Goal: Find specific page/section: Find specific page/section

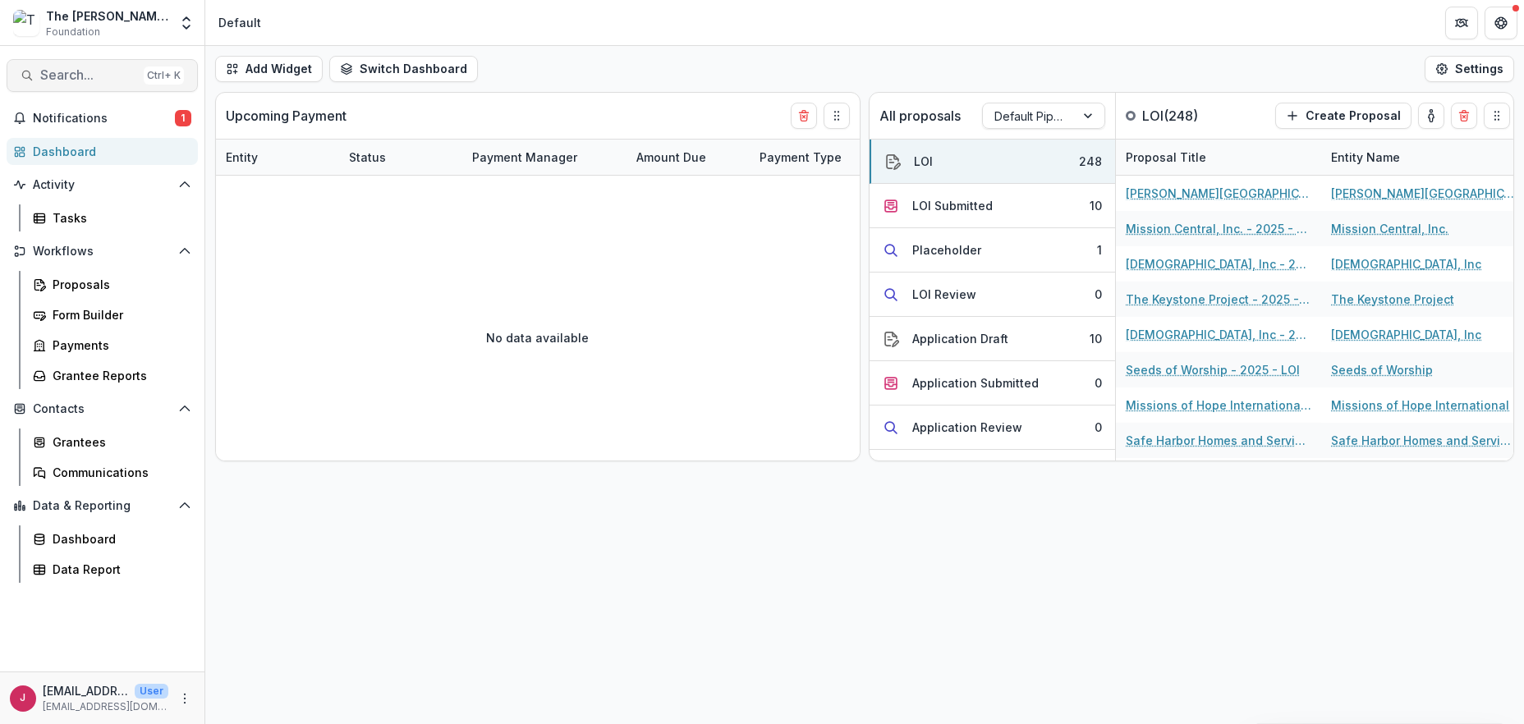
click at [63, 78] on span "Search..." at bounding box center [88, 75] width 97 height 16
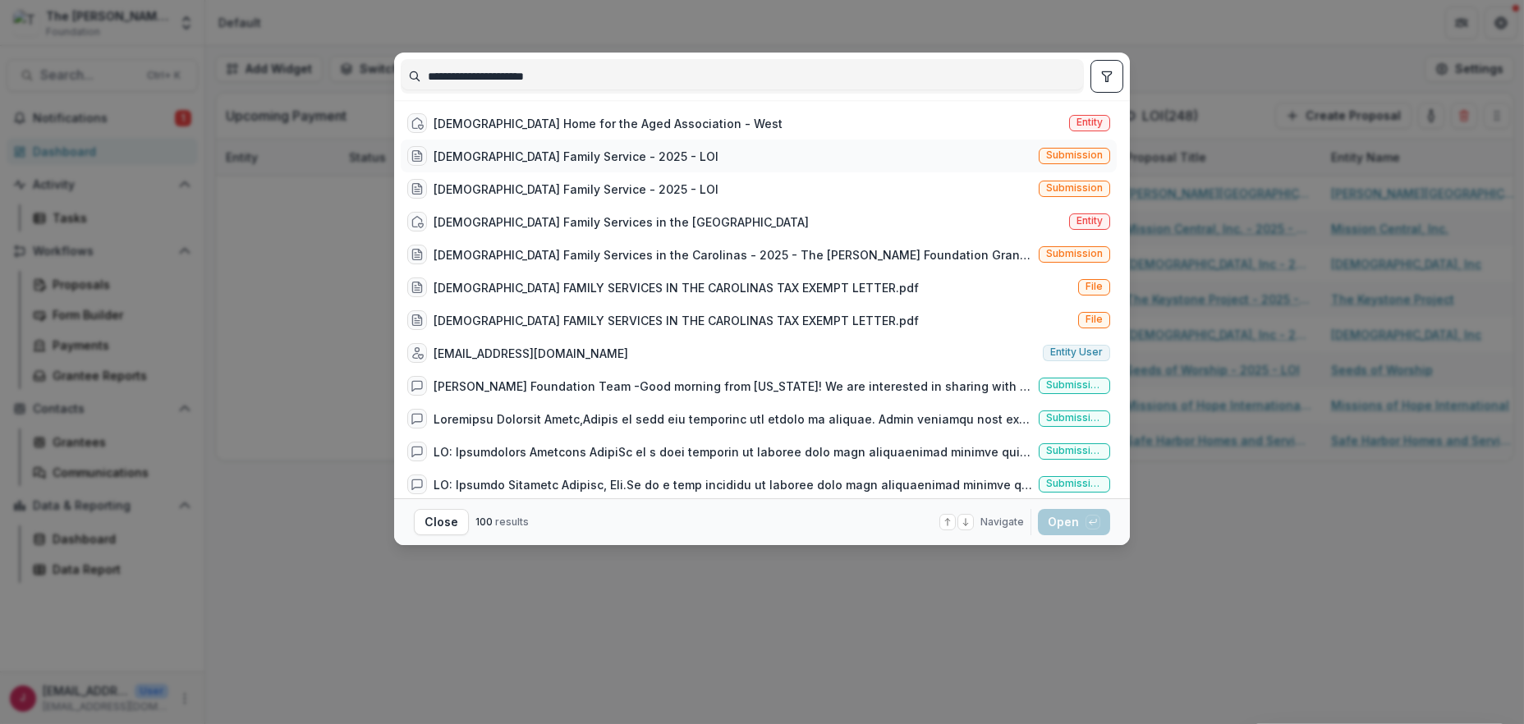
type input "**********"
click at [552, 156] on div "[DEMOGRAPHIC_DATA] Family Service - 2025 - LOI" at bounding box center [575, 156] width 285 height 17
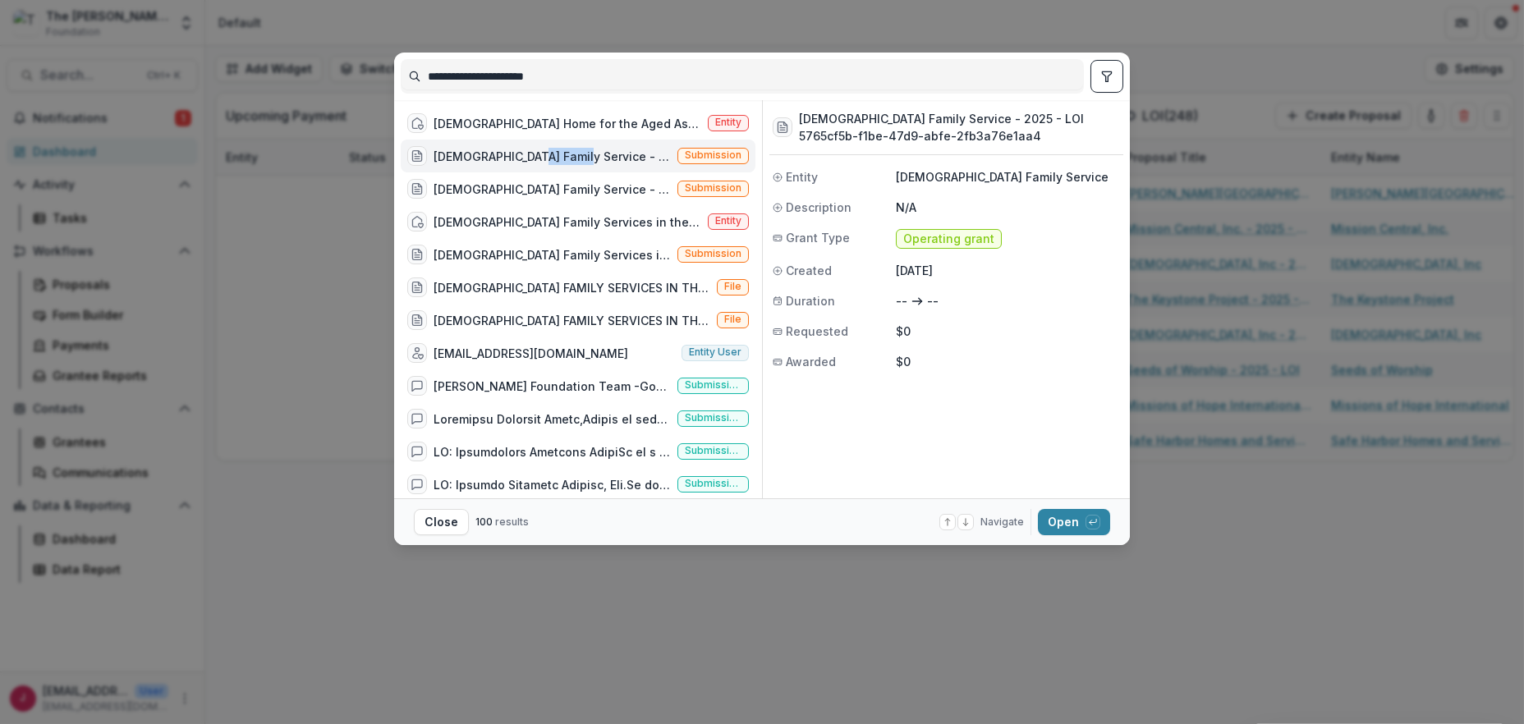
click at [552, 156] on div "[DEMOGRAPHIC_DATA] Family Service - 2025 - LOI" at bounding box center [551, 156] width 237 height 17
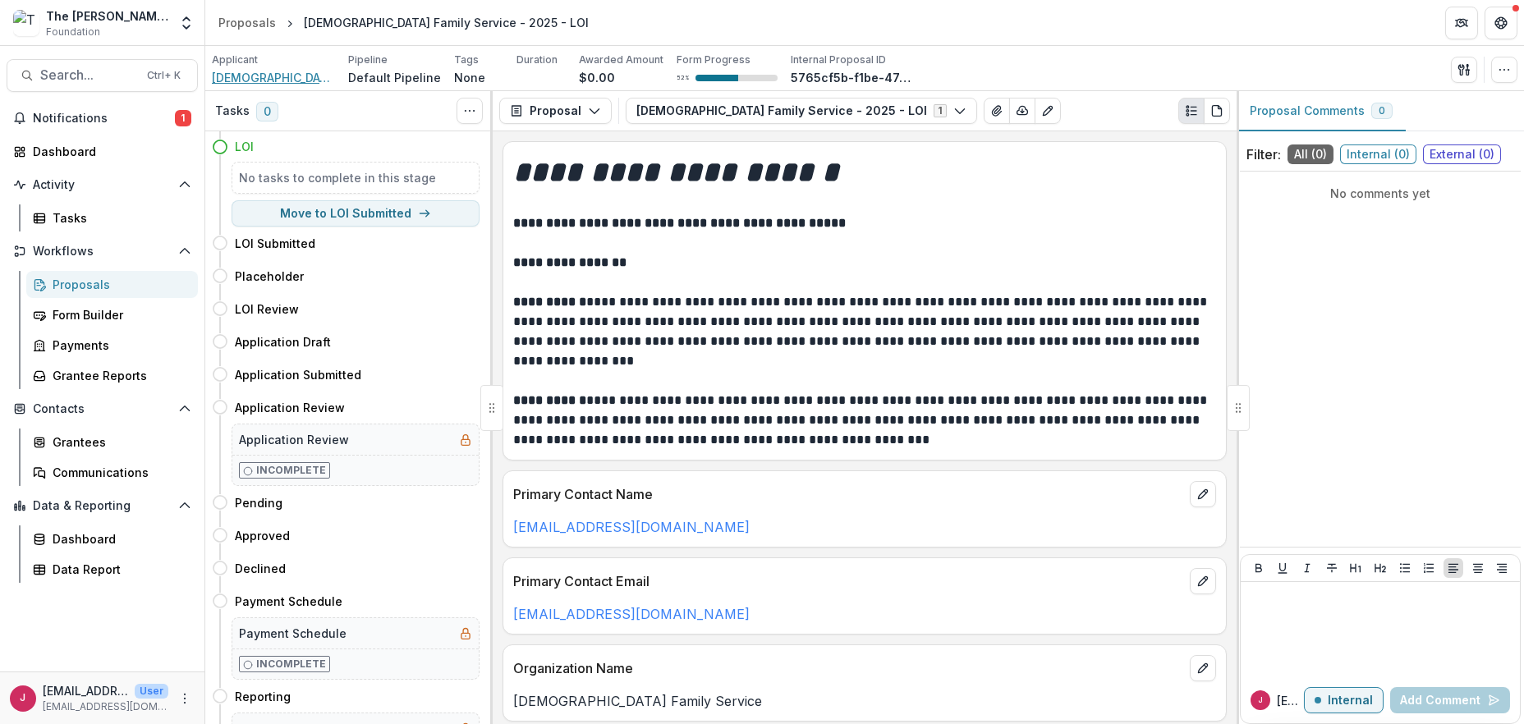
click at [300, 76] on span "[DEMOGRAPHIC_DATA] Family Service" at bounding box center [273, 77] width 123 height 17
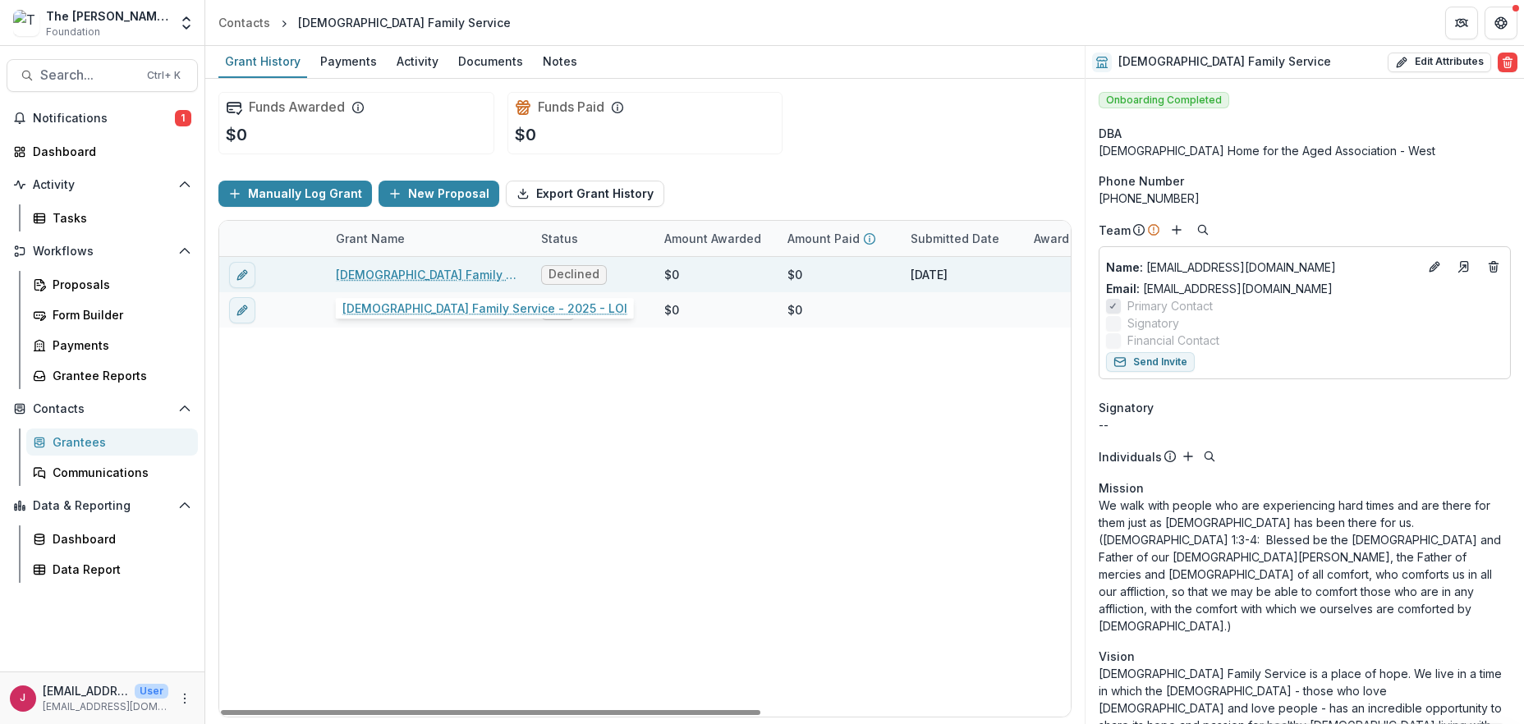
click at [433, 273] on link "[DEMOGRAPHIC_DATA] Family Service - 2025 - LOI" at bounding box center [429, 274] width 186 height 17
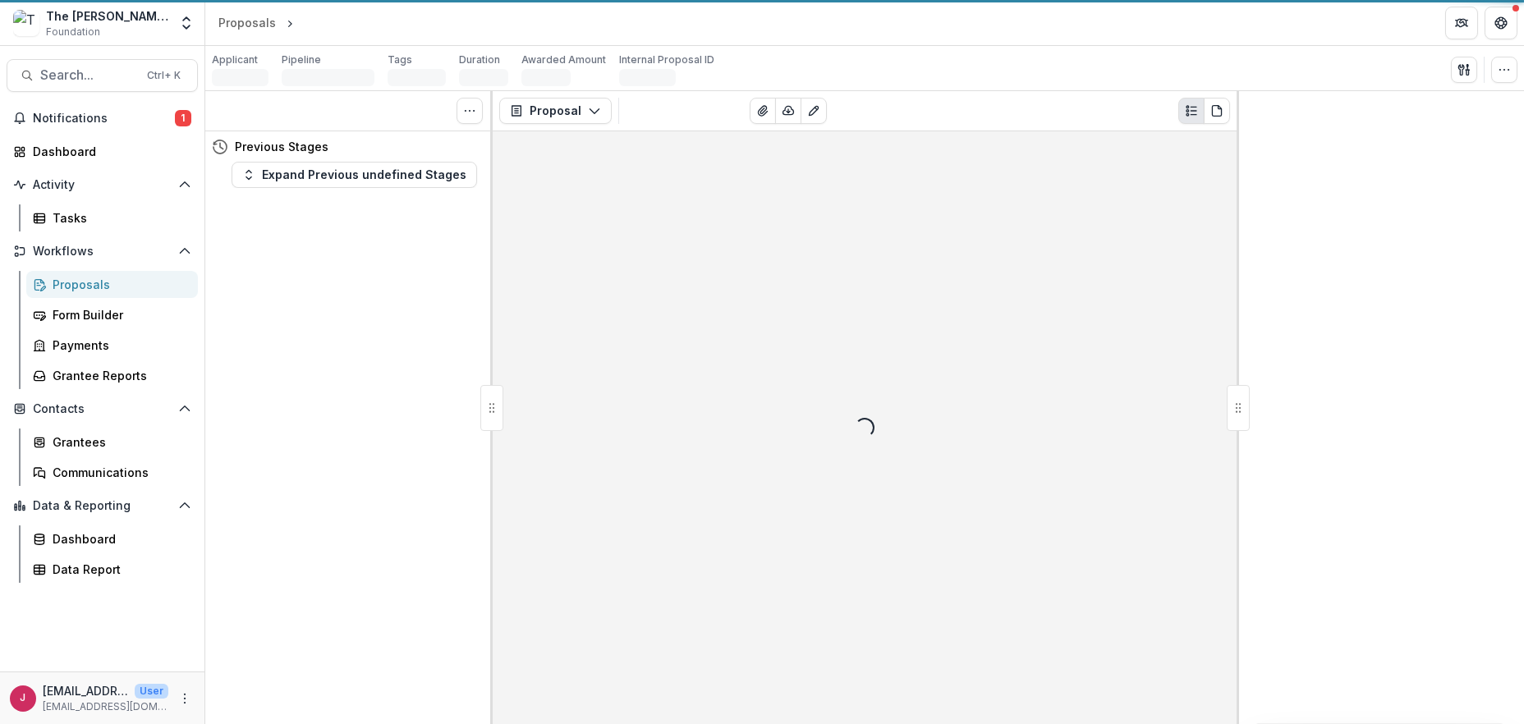
click at [433, 273] on div "Tasks 0 Show Cancelled Tasks Previous Stages Expand Previous undefined Stages" at bounding box center [348, 407] width 287 height 633
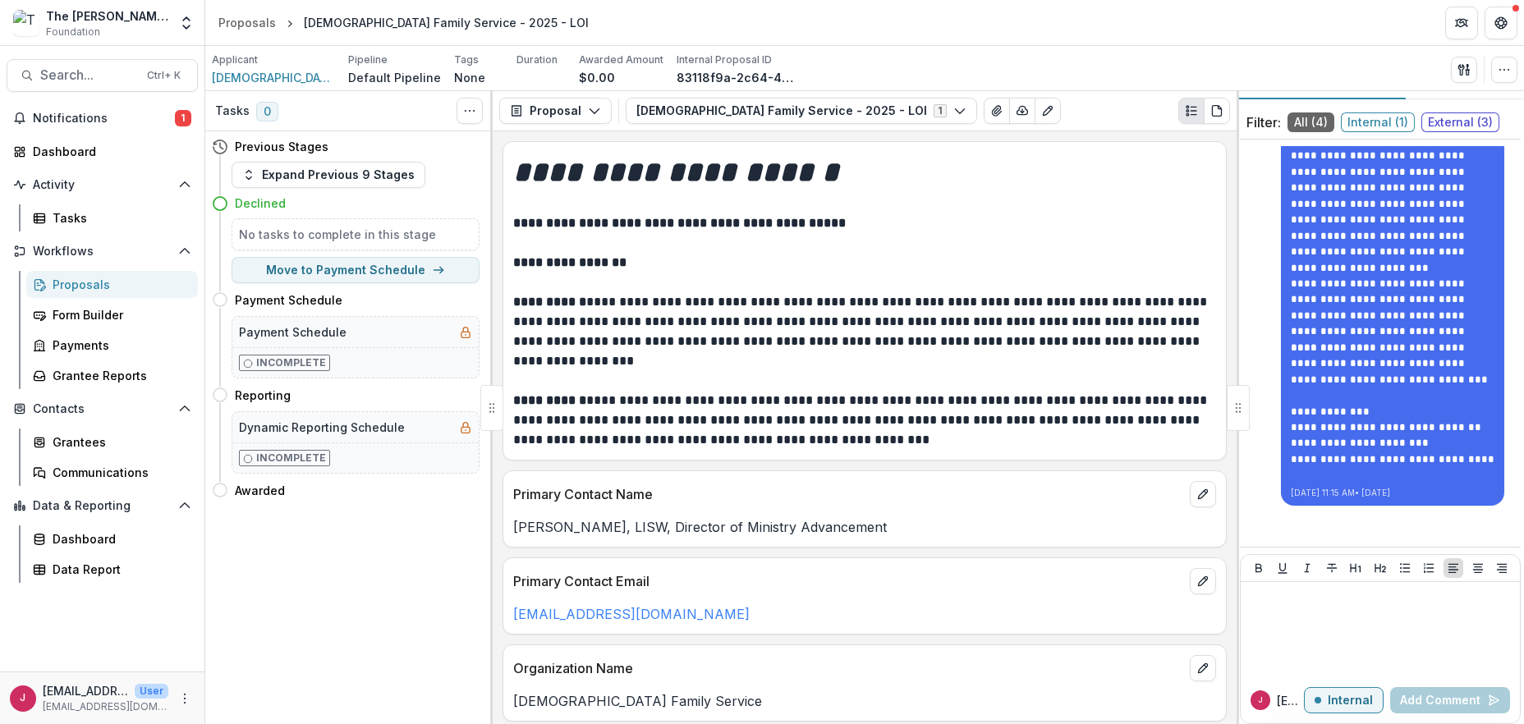
scroll to position [47, 0]
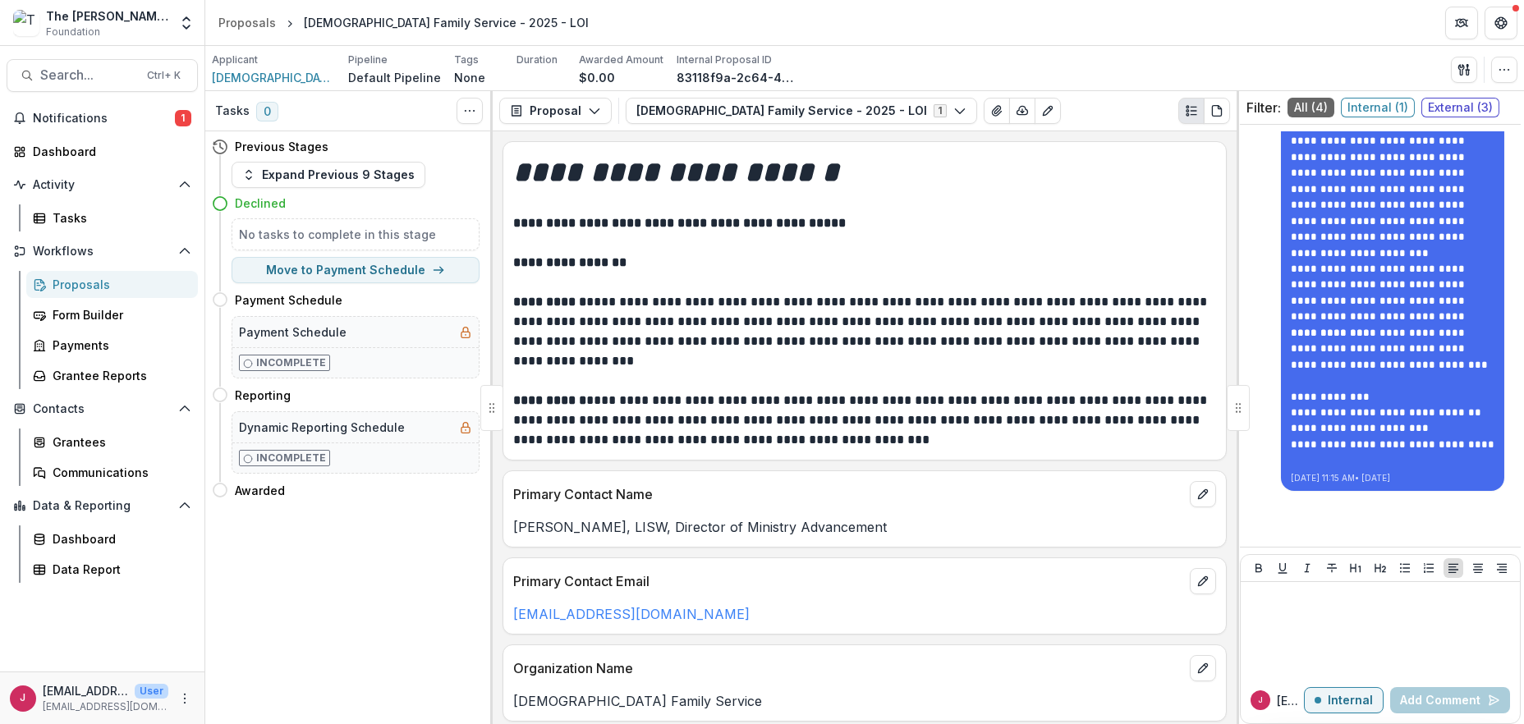
click at [1363, 107] on span "Internal ( 1 )" at bounding box center [1378, 108] width 74 height 20
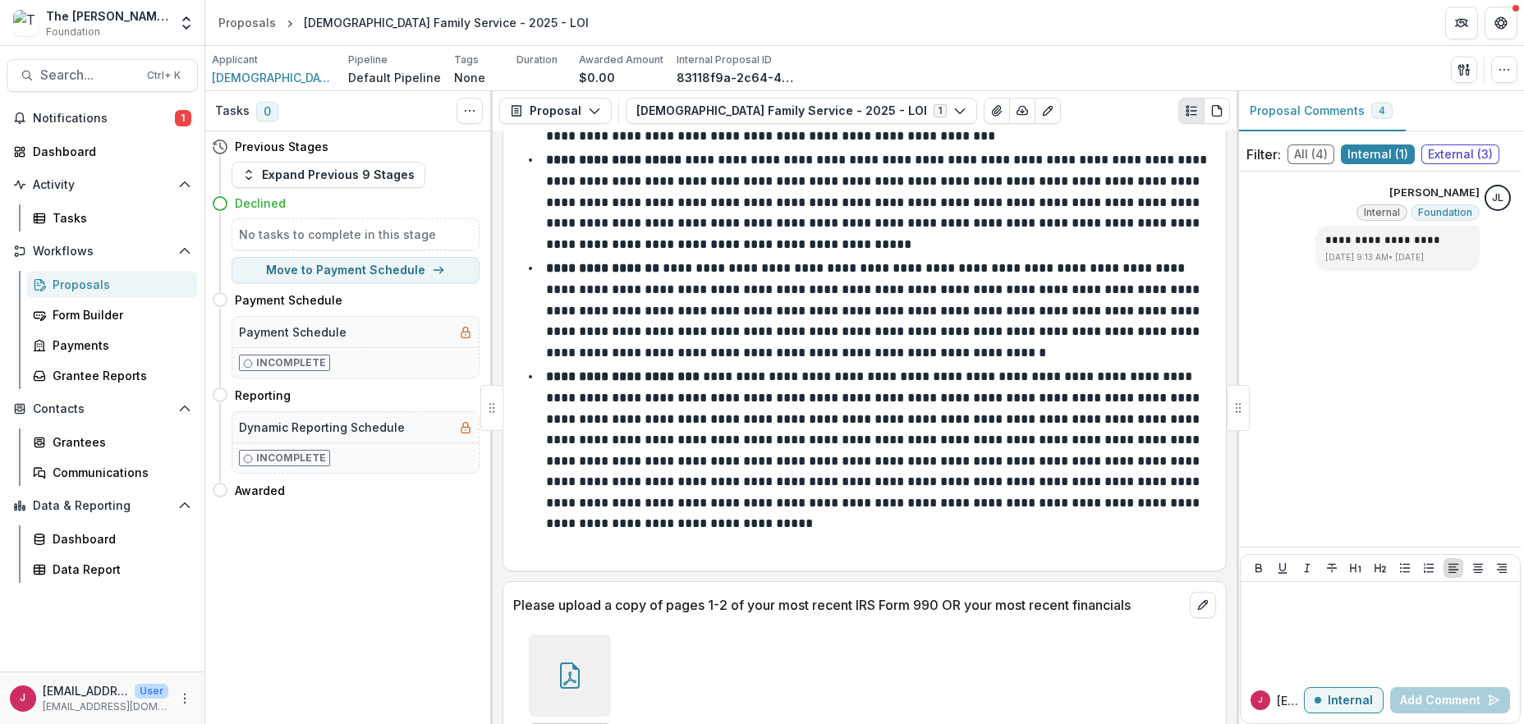
scroll to position [3459, 0]
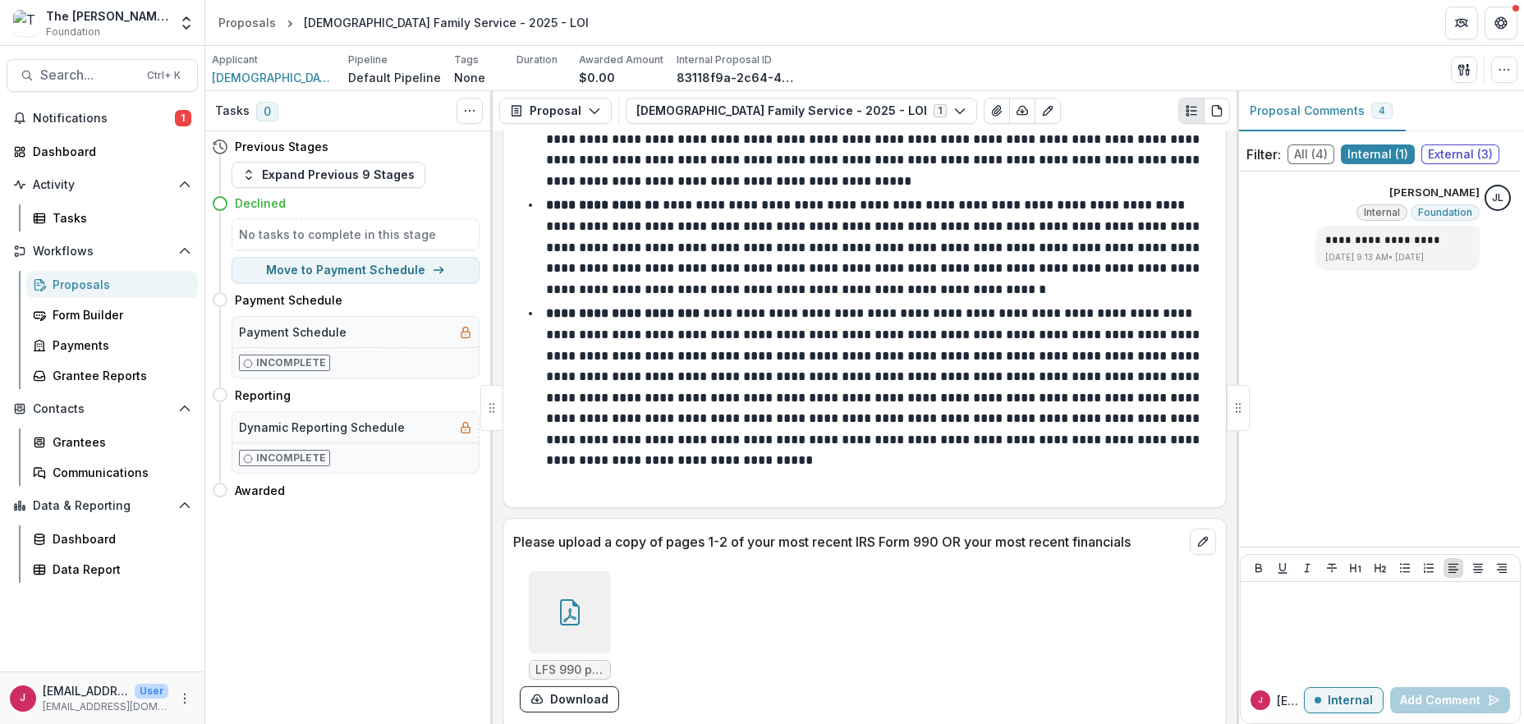
click at [551, 602] on div at bounding box center [570, 612] width 82 height 82
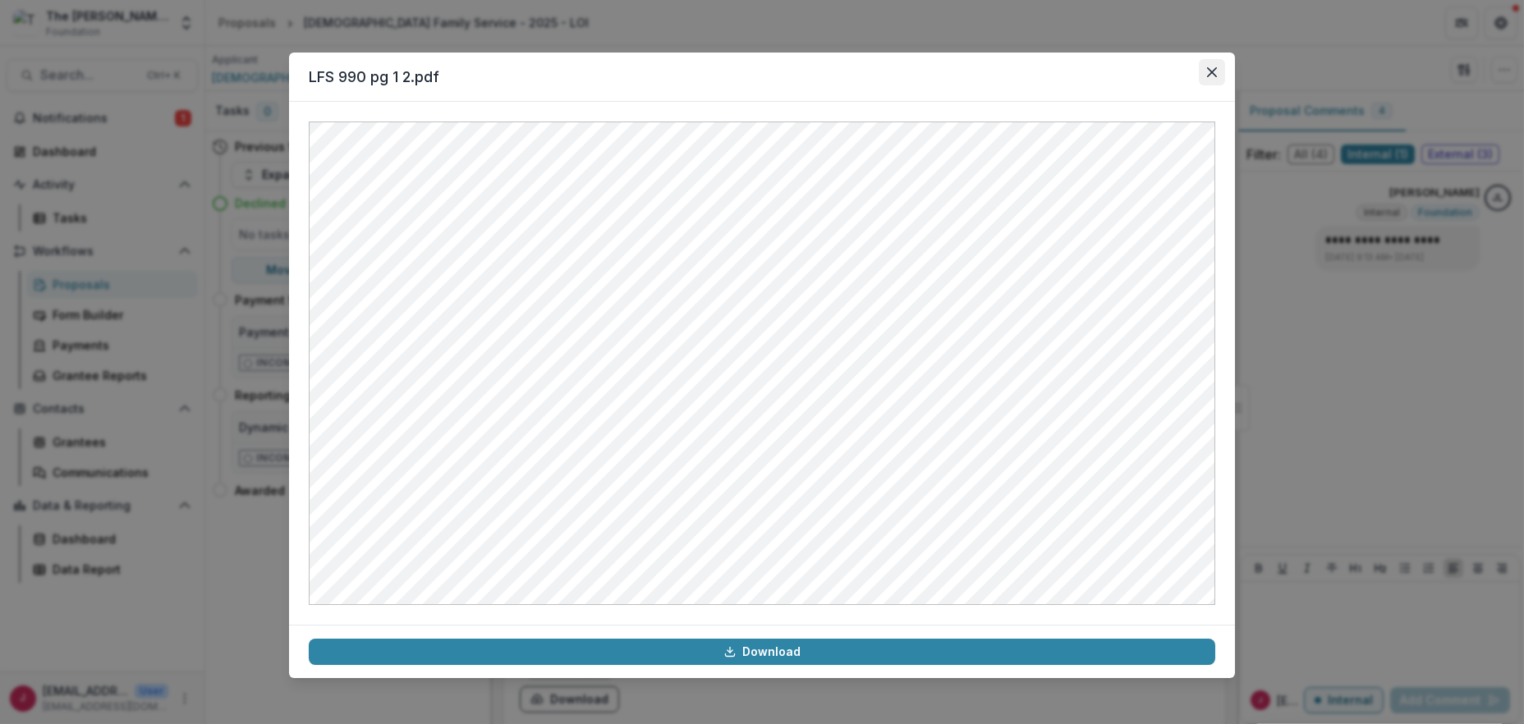
click at [1211, 67] on icon "Close" at bounding box center [1212, 72] width 10 height 10
